Goal: Transaction & Acquisition: Purchase product/service

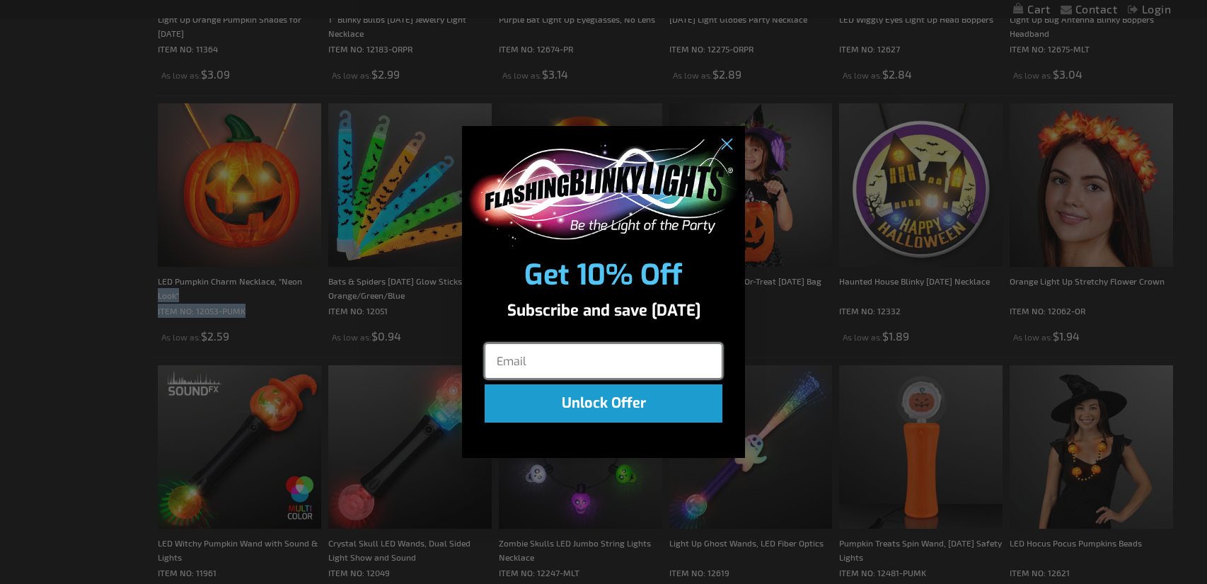
scroll to position [891, 0]
click at [730, 146] on circle "Close dialog" at bounding box center [726, 144] width 23 height 23
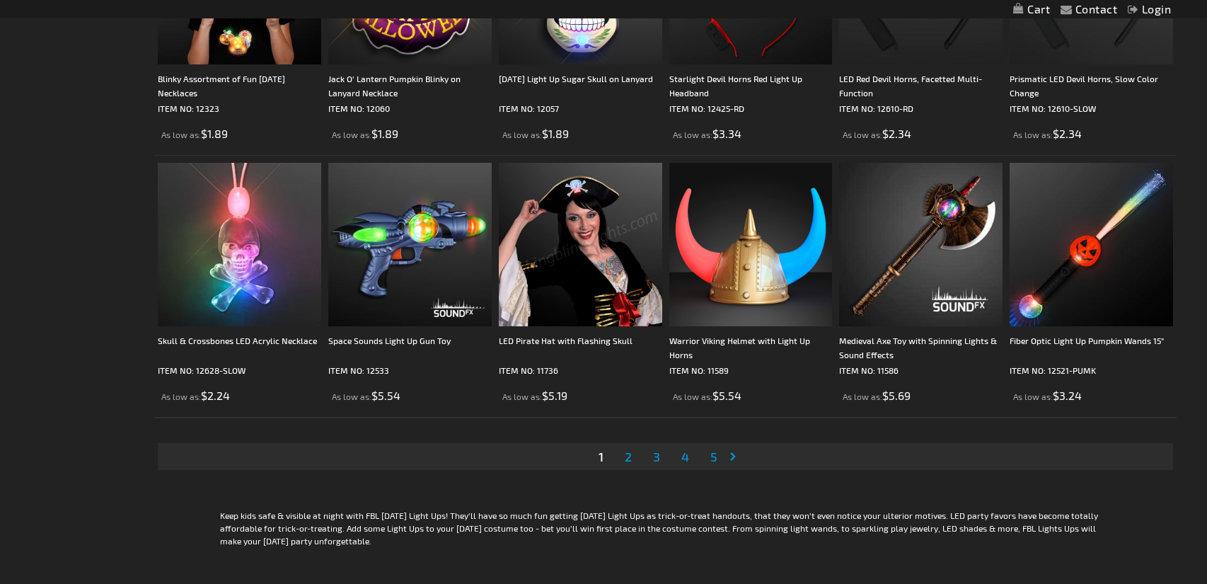
scroll to position [2668, 0]
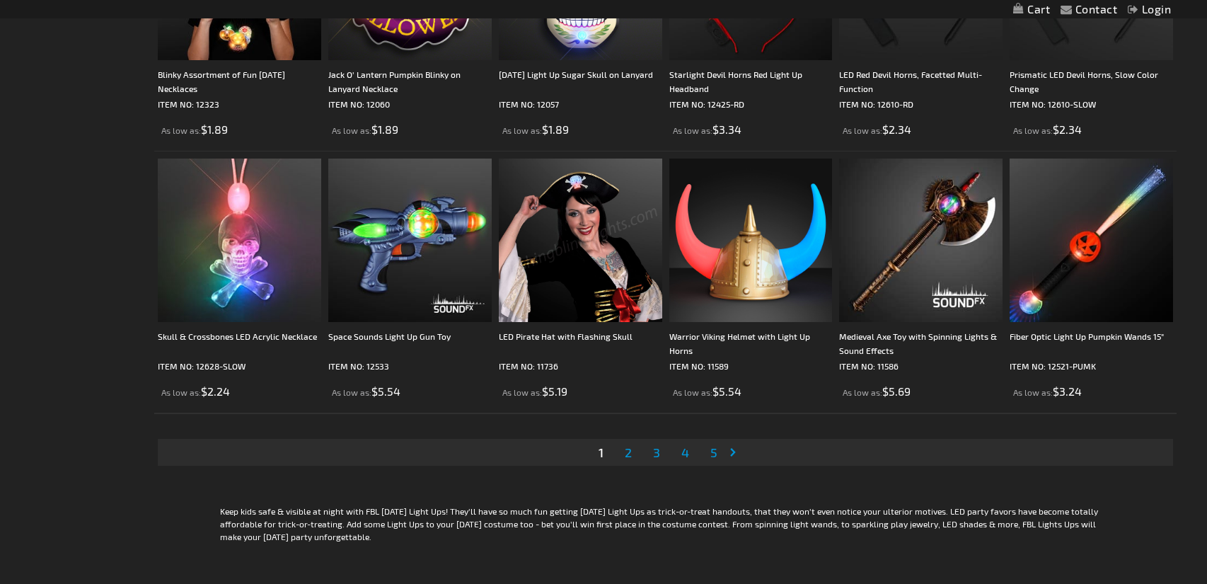
click at [625, 449] on span "2" at bounding box center [628, 452] width 7 height 16
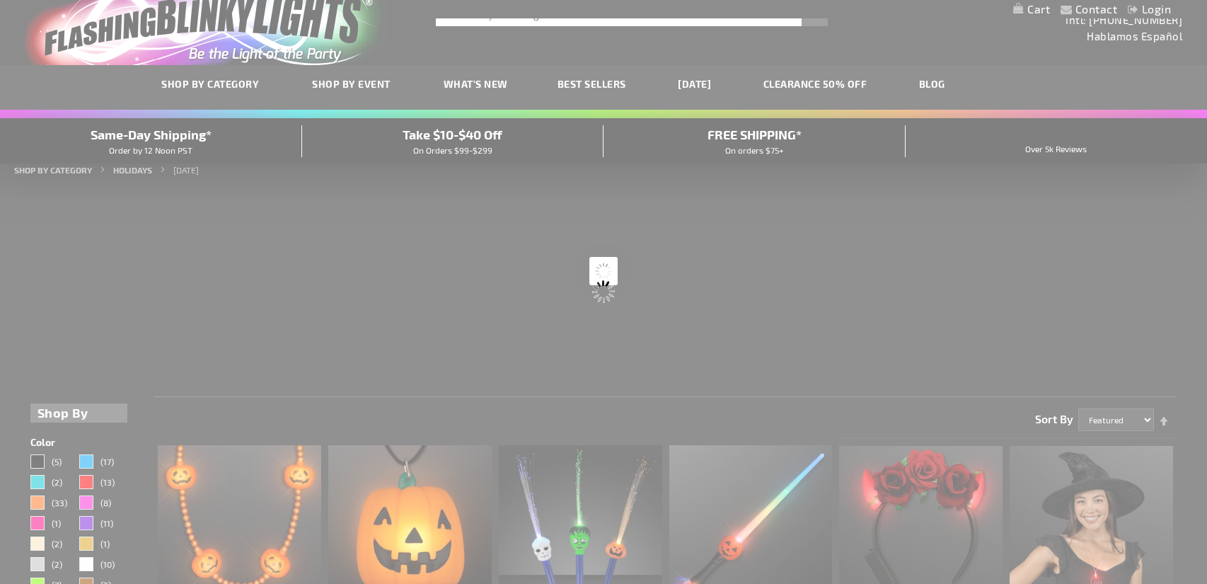
scroll to position [0, 0]
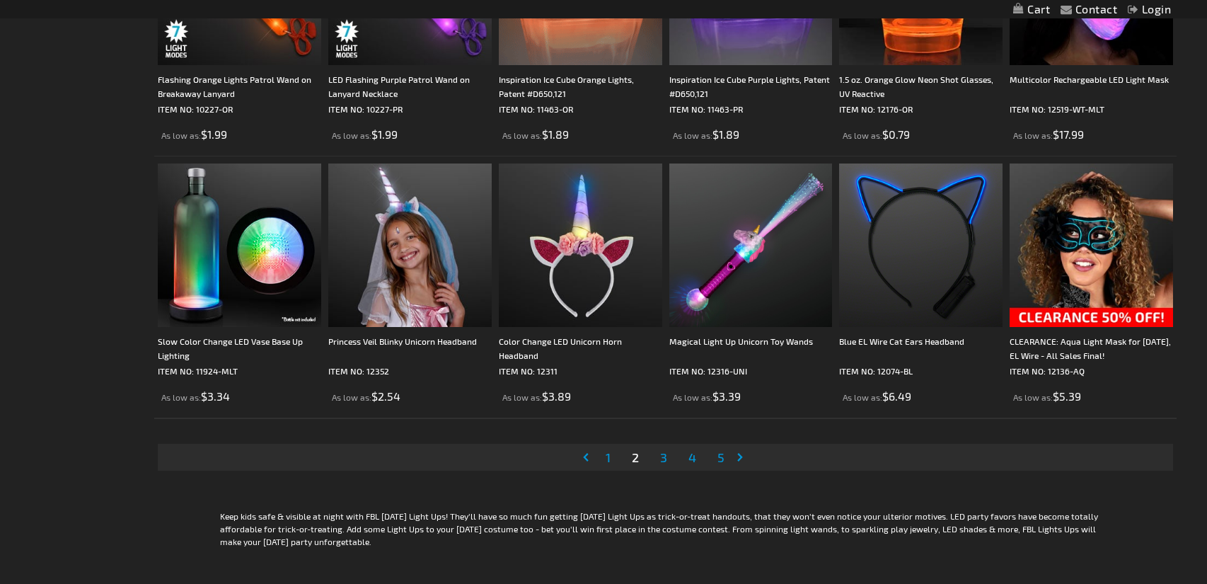
scroll to position [2666, 0]
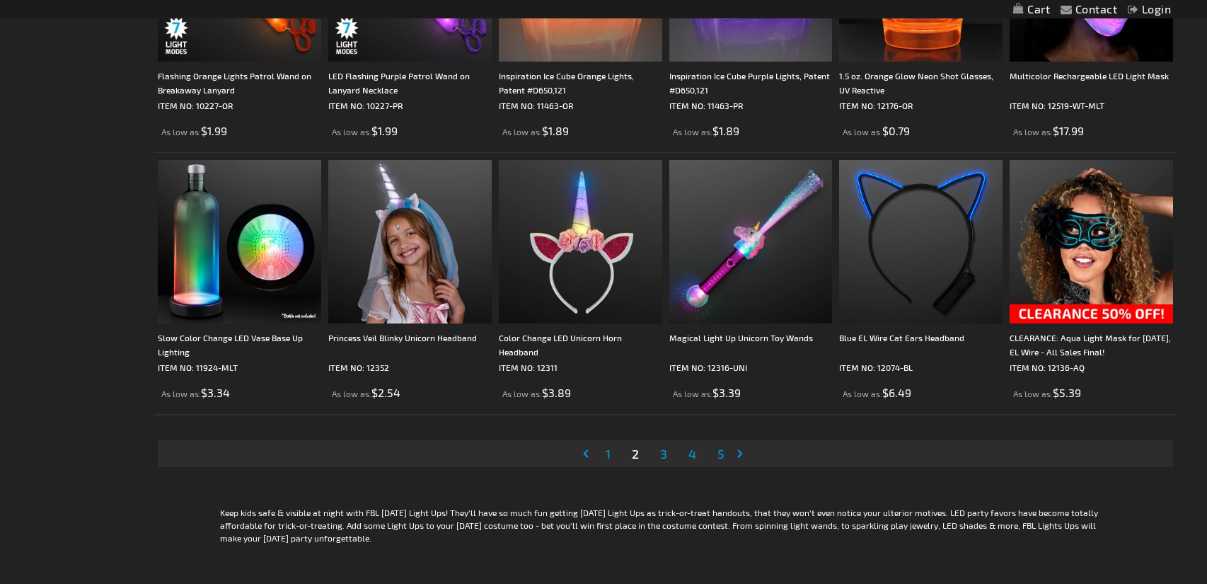
click at [660, 449] on span "3" at bounding box center [663, 454] width 7 height 16
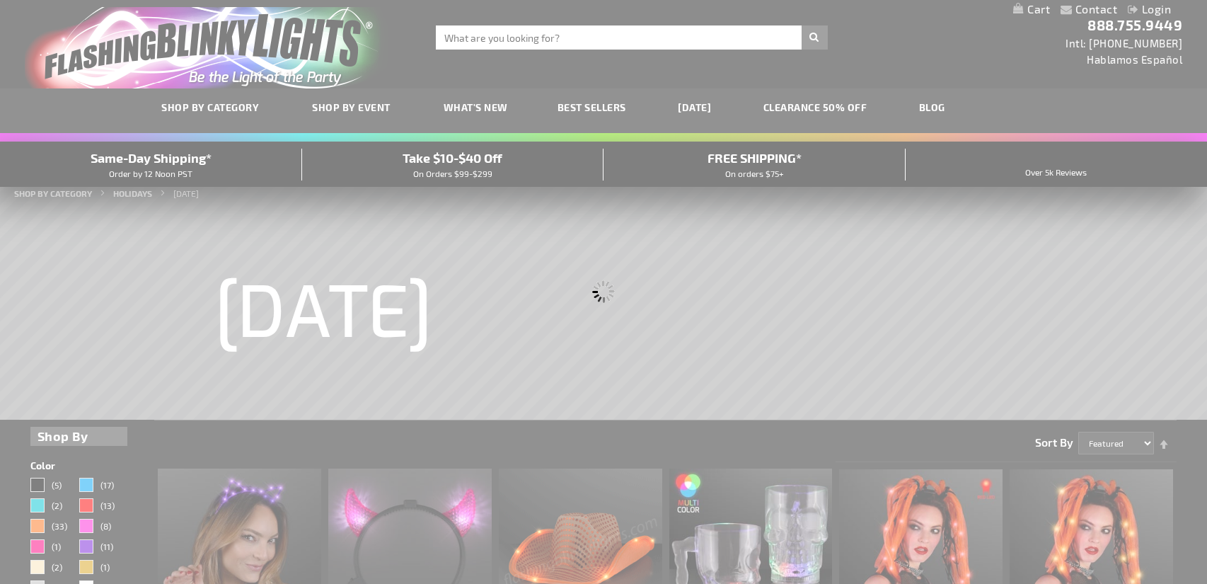
scroll to position [0, 0]
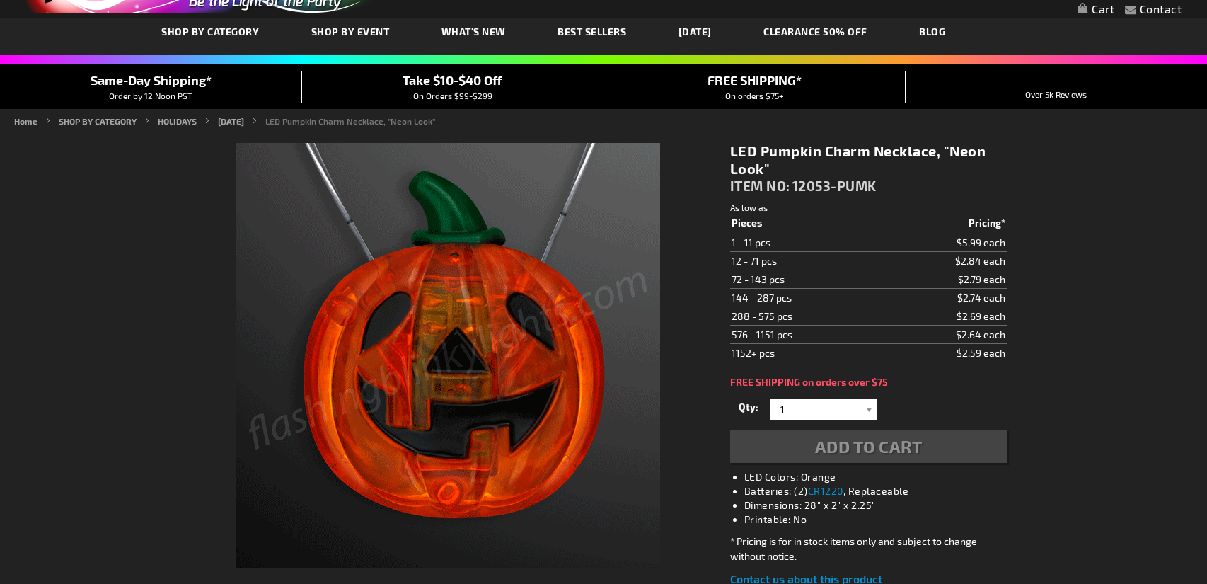
scroll to position [166, 0]
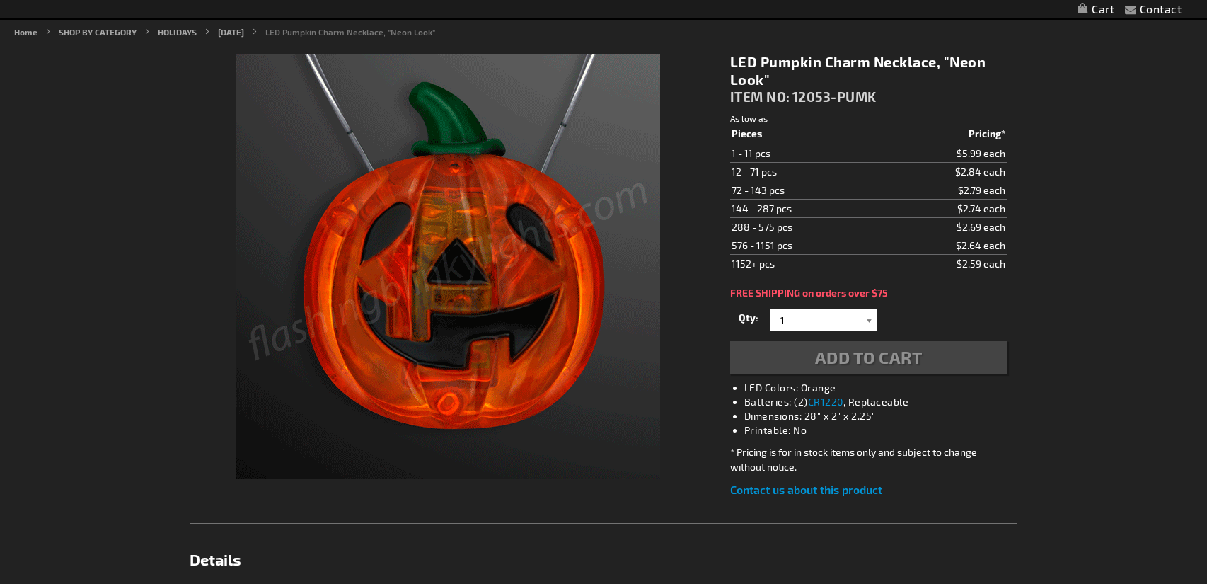
click at [871, 313] on div at bounding box center [870, 319] width 14 height 21
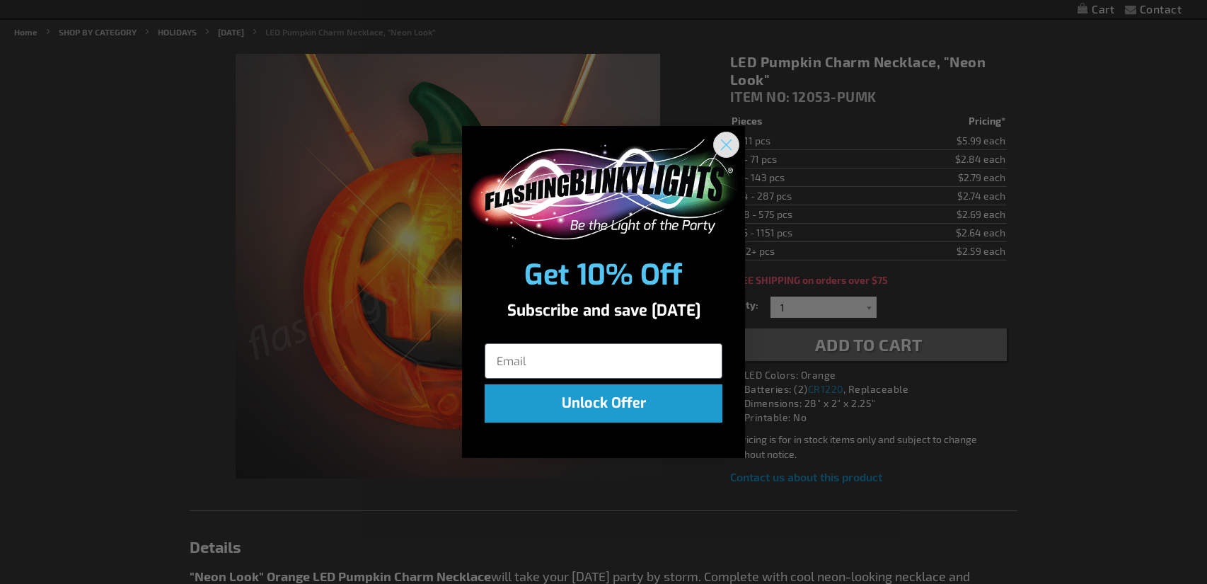
click at [728, 144] on circle "Close dialog" at bounding box center [726, 144] width 23 height 23
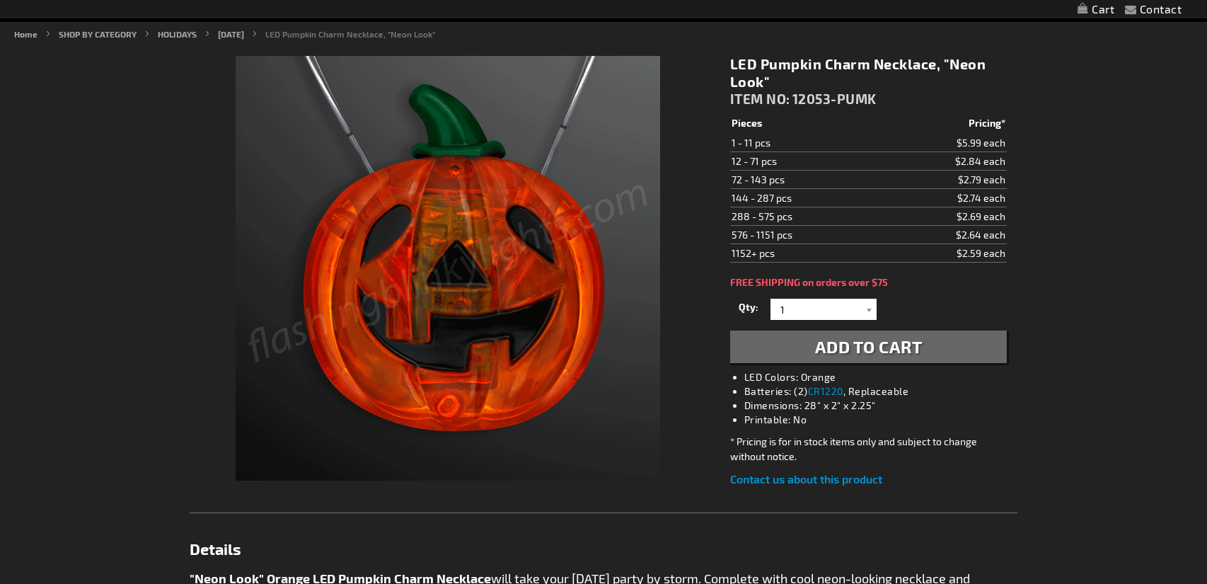
scroll to position [168, 0]
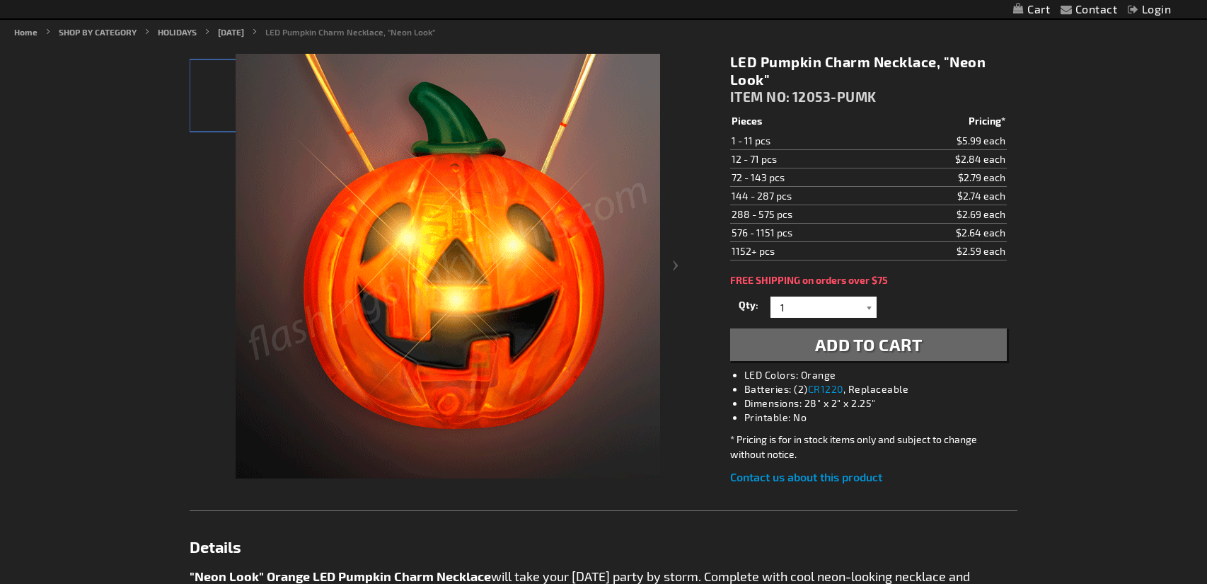
click at [875, 307] on div at bounding box center [870, 306] width 14 height 21
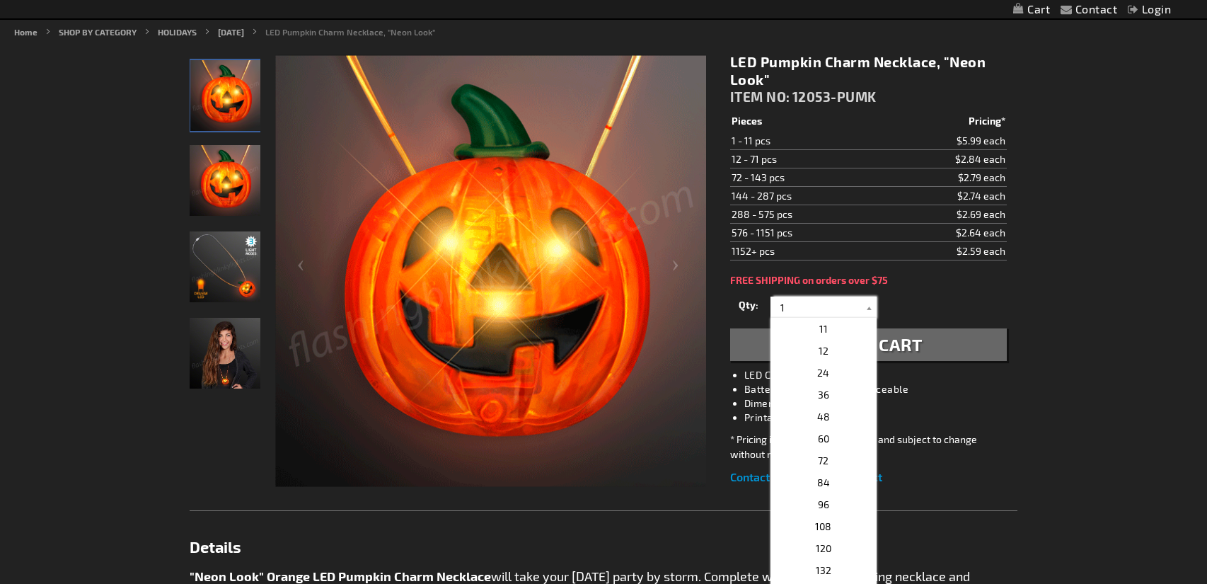
scroll to position [221, 0]
click at [825, 389] on span "36" at bounding box center [823, 392] width 11 height 12
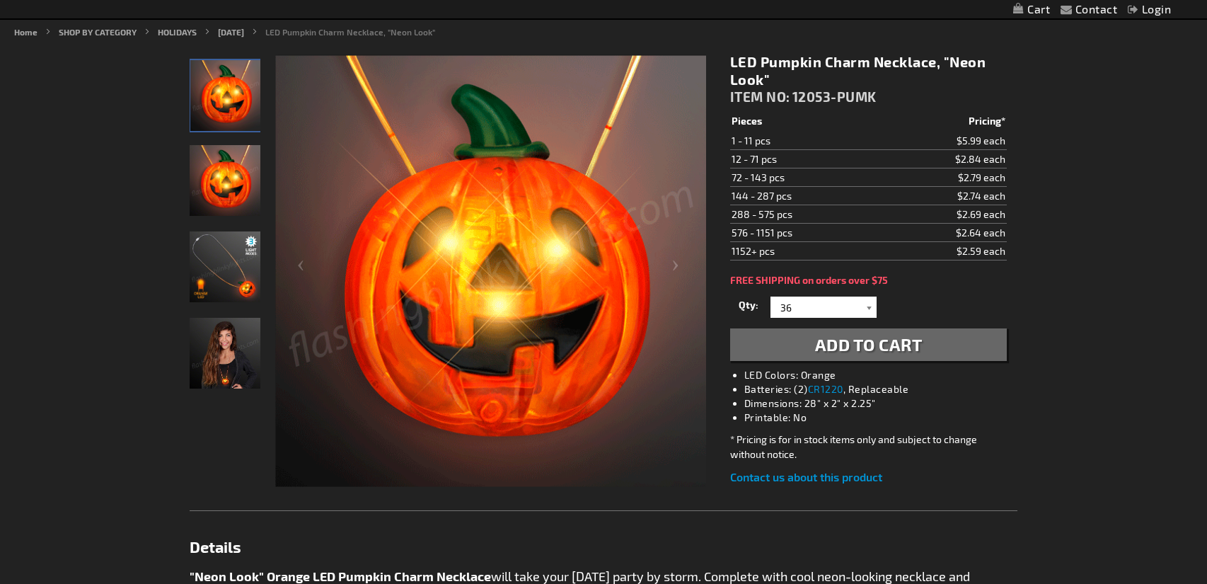
click at [863, 312] on div at bounding box center [870, 306] width 14 height 21
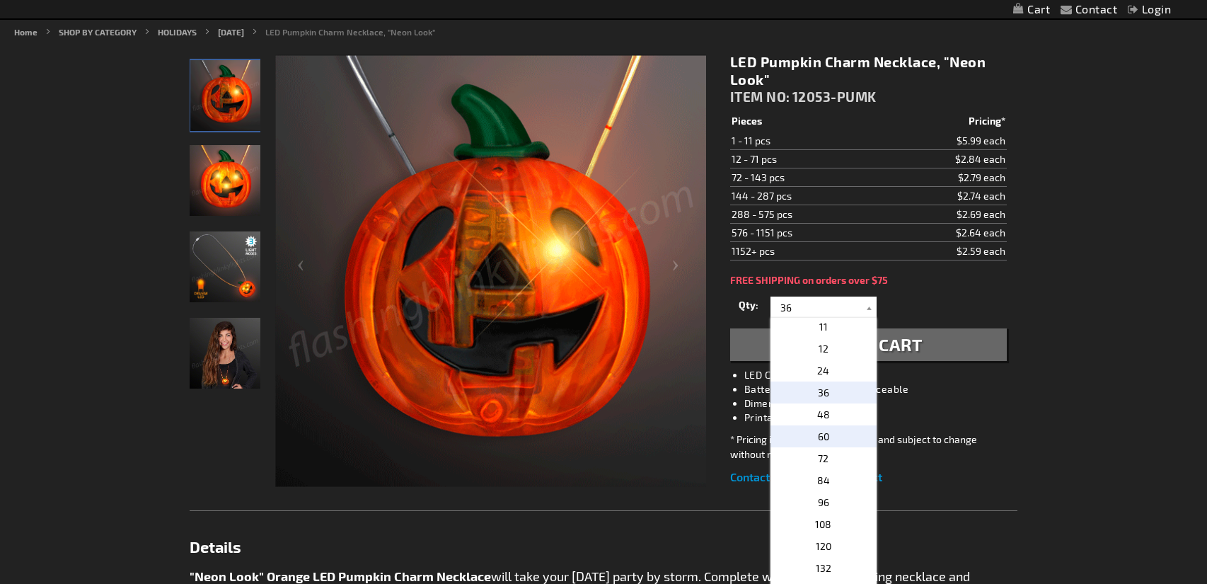
click at [826, 436] on span "60" at bounding box center [823, 436] width 11 height 12
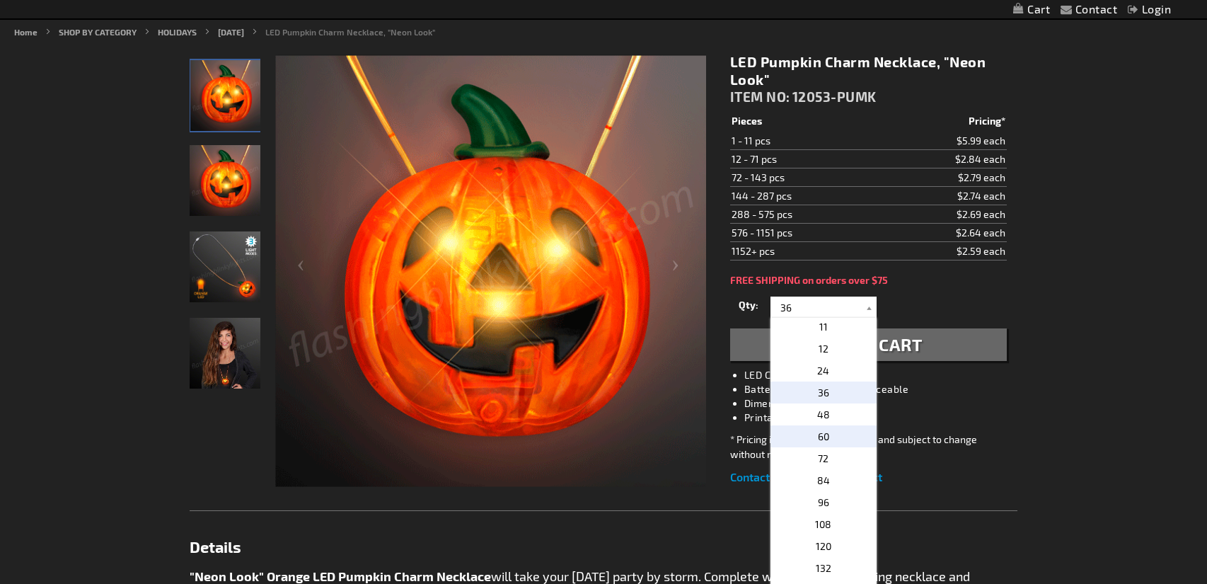
type input "60"
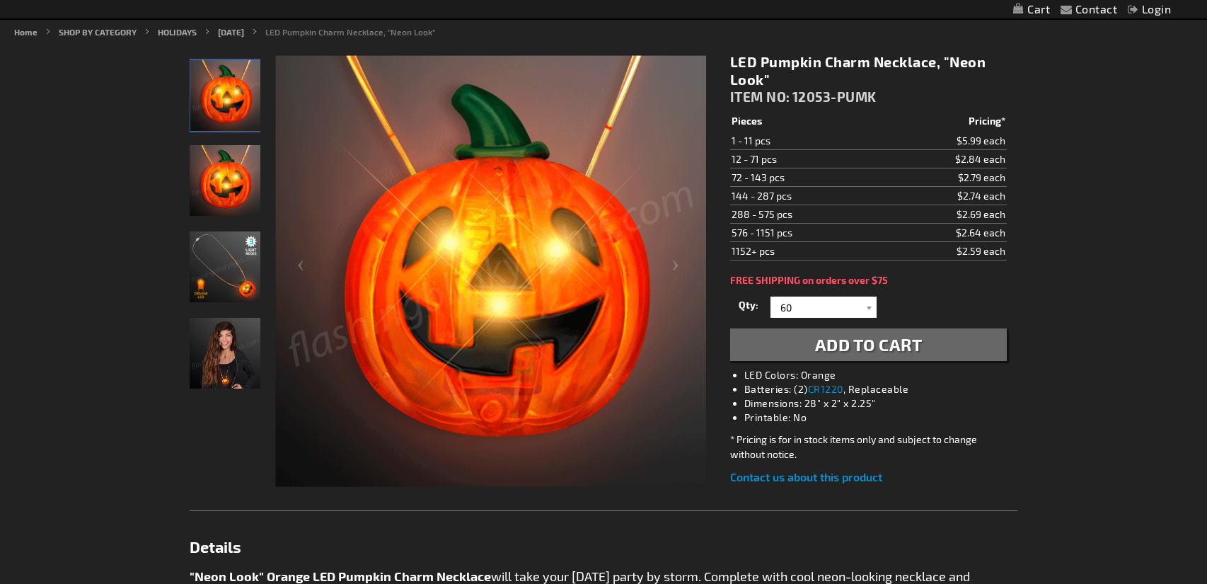
click at [893, 336] on span "Add to Cart" at bounding box center [869, 344] width 108 height 21
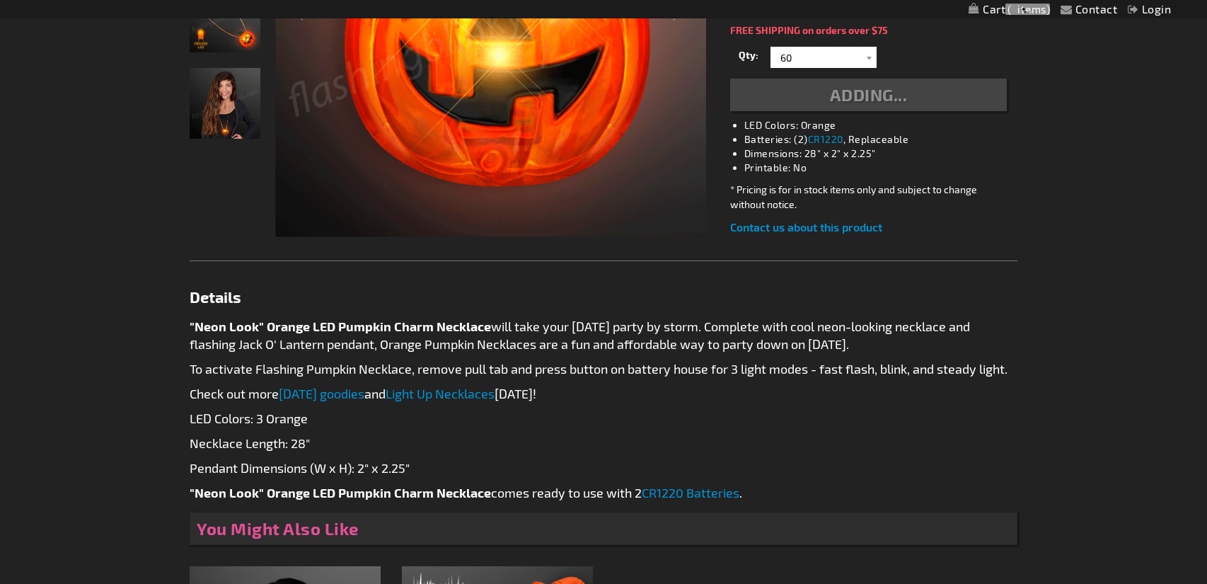
scroll to position [426, 0]
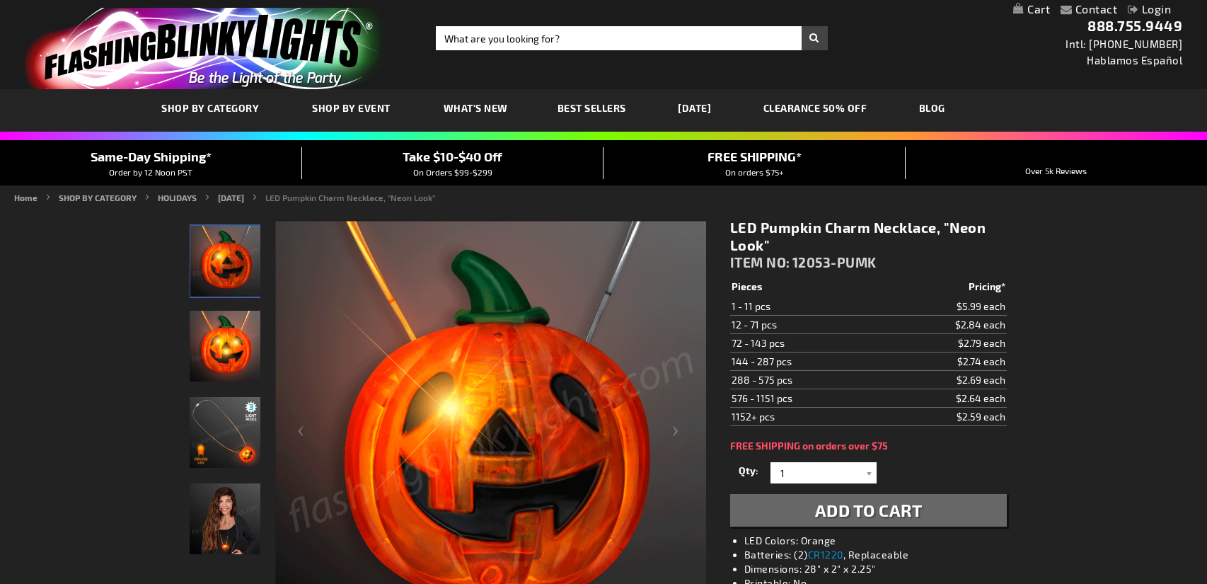
click at [1022, 14] on link "My Cart" at bounding box center [1031, 9] width 37 height 13
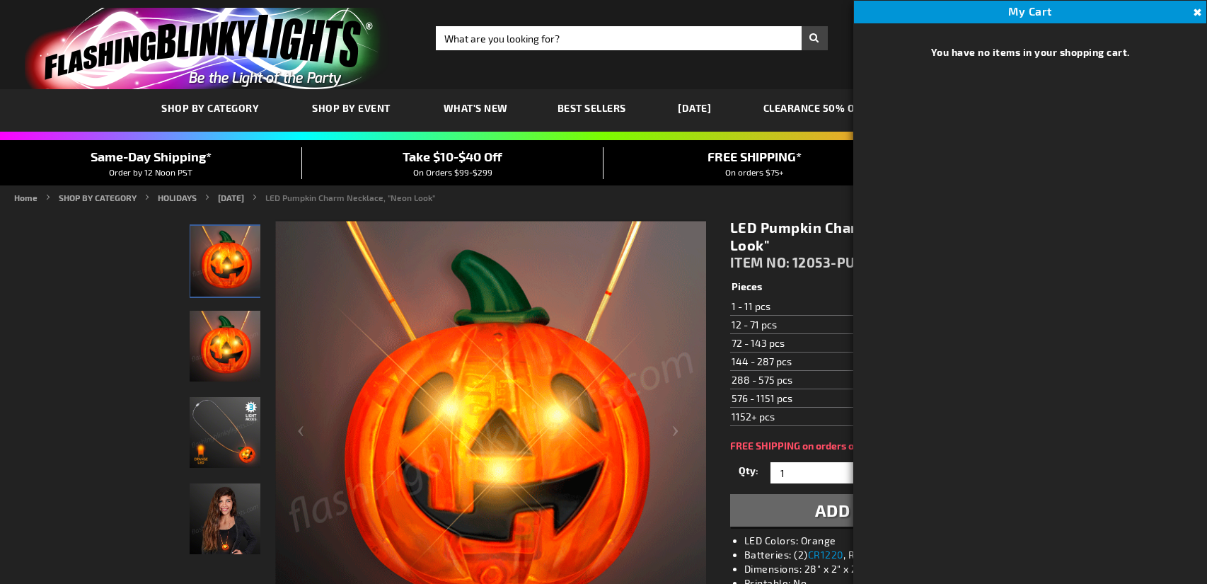
click at [1197, 13] on button "Close" at bounding box center [1196, 13] width 16 height 16
